Goal: Connect with others: Connect with other users

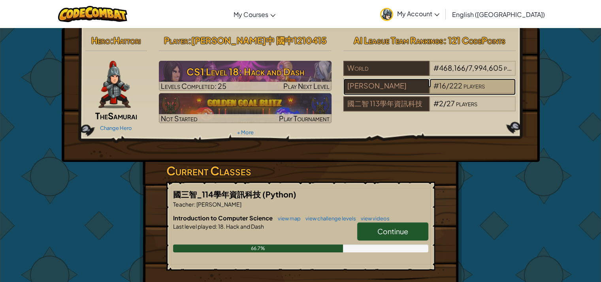
click at [471, 86] on span "players" at bounding box center [473, 85] width 21 height 9
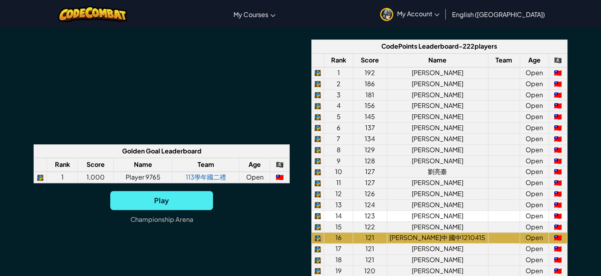
scroll to position [593, 0]
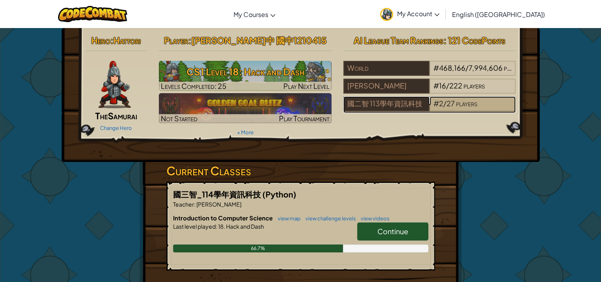
click at [456, 105] on span "players" at bounding box center [466, 103] width 21 height 9
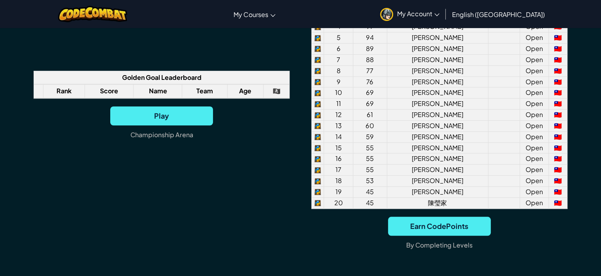
scroll to position [514, 0]
